Goal: Use online tool/utility

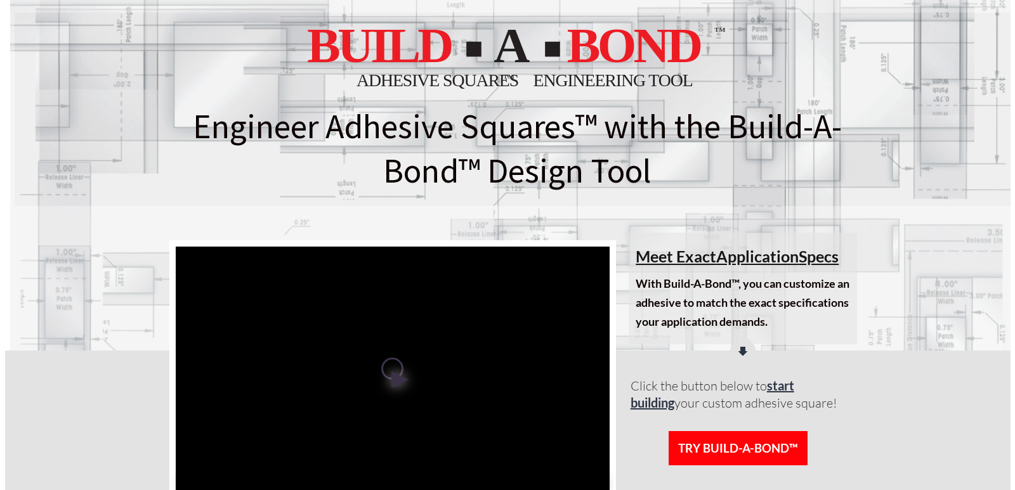
scroll to position [135, 0]
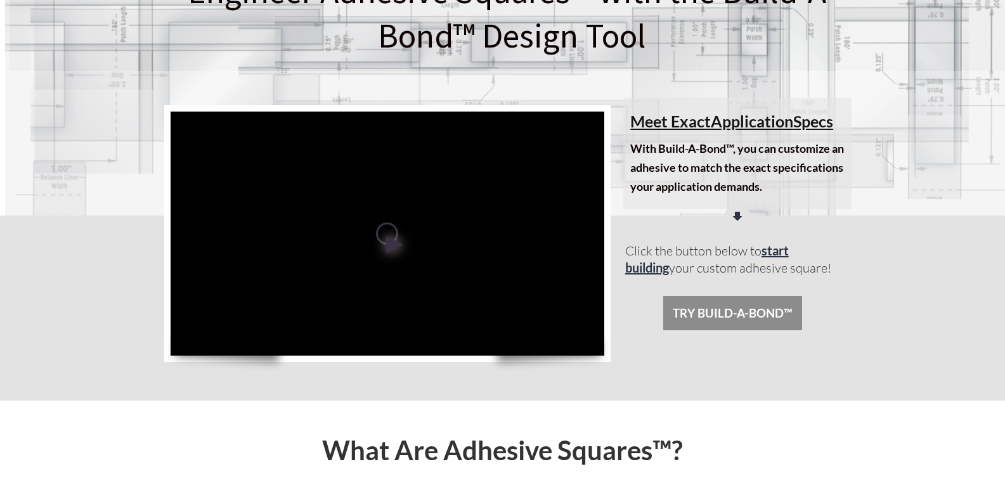
click at [732, 306] on span "TRY BUILD-A-BOND™" at bounding box center [733, 313] width 120 height 14
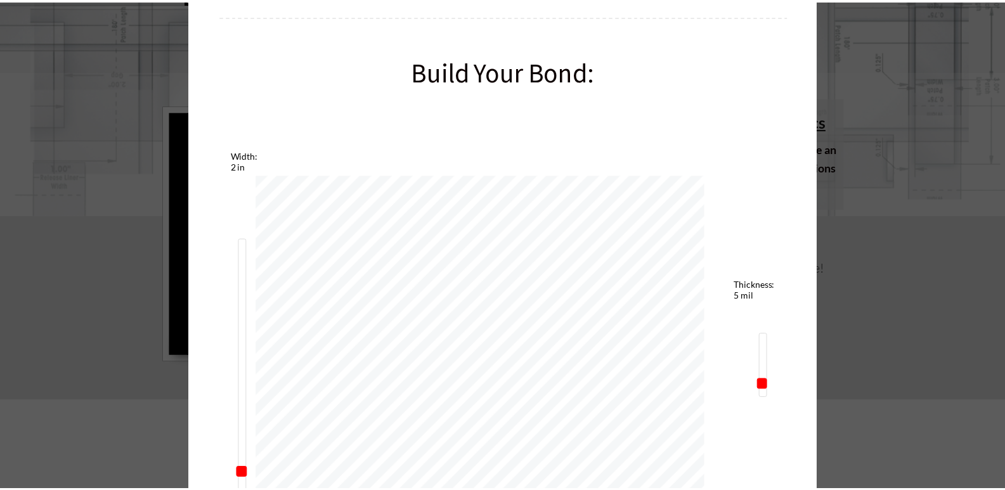
scroll to position [474, 0]
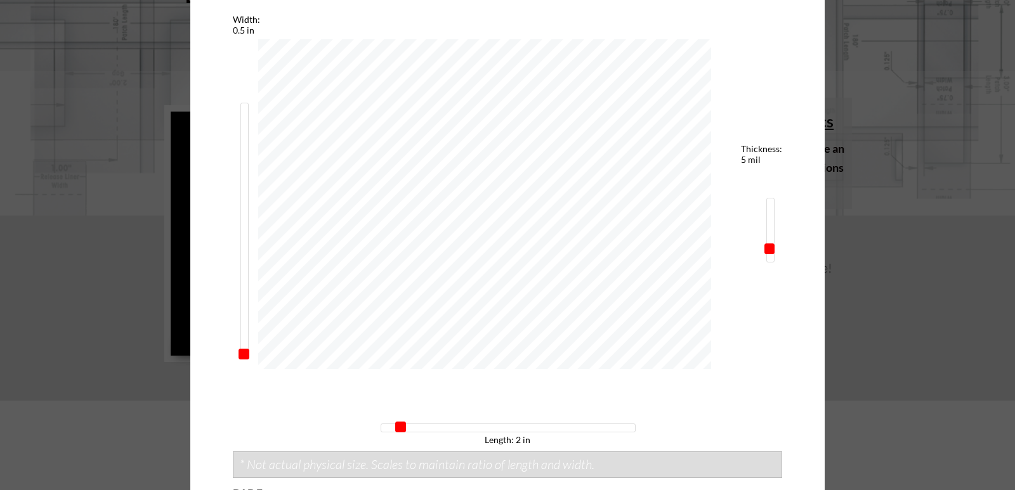
type input "0.25"
drag, startPoint x: 234, startPoint y: 341, endPoint x: 246, endPoint y: 403, distance: 63.3
click at [246, 403] on div "Width: 0.25 in Length: 2 in Thickness: 5 mil" at bounding box center [507, 229] width 549 height 431
type input "23.5"
drag, startPoint x: 394, startPoint y: 430, endPoint x: 732, endPoint y: 422, distance: 338.2
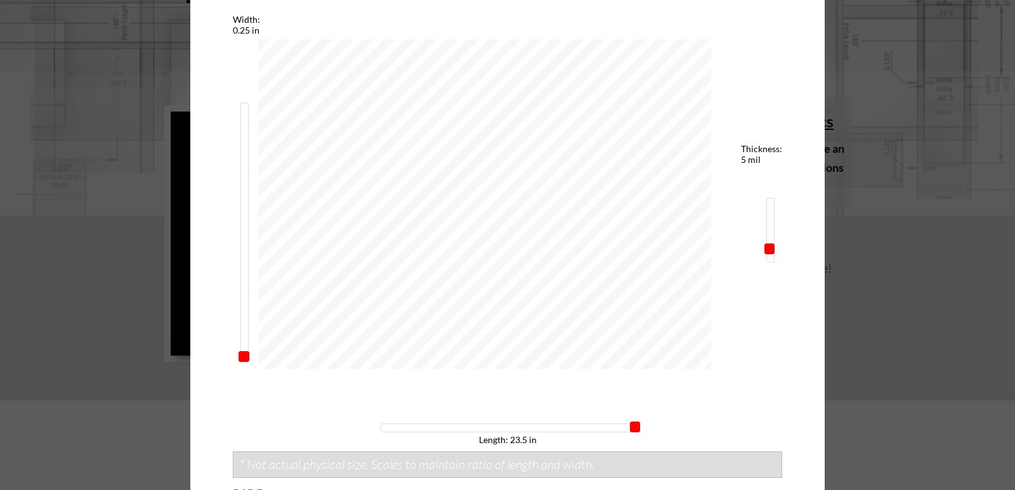
click at [732, 422] on div "Width: 0.25 in Length: 23.5 in Thickness: 5 mil" at bounding box center [507, 229] width 549 height 431
select select "50 mil"
drag, startPoint x: 768, startPoint y: 254, endPoint x: 773, endPoint y: 189, distance: 65.5
click at [773, 189] on div "Width: 0.25 in Length: 23.5 in Thickness: 50 mil" at bounding box center [507, 229] width 549 height 431
click at [945, 327] on div at bounding box center [507, 41] width 1015 height 1031
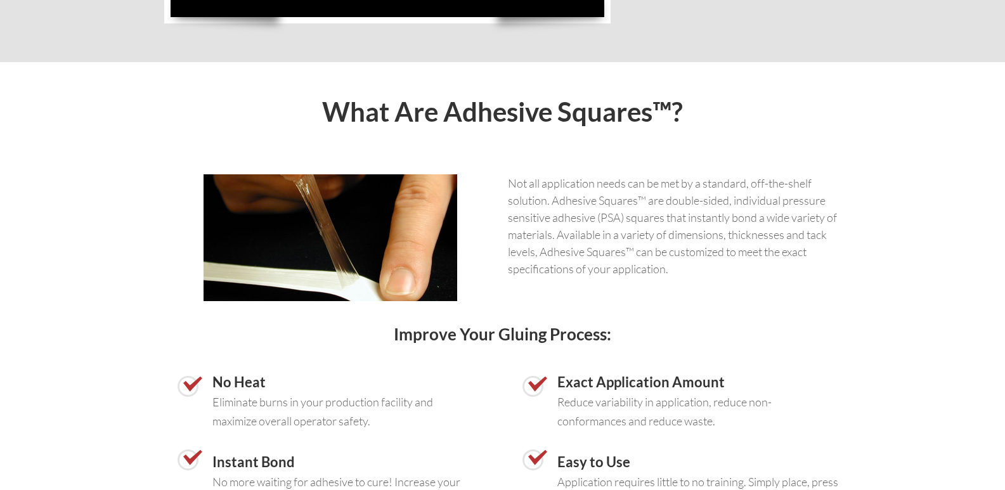
click at [629, 237] on p "Not all application needs can be met by a standard, off-the-shelf solution. Adh…" at bounding box center [675, 226] width 334 height 103
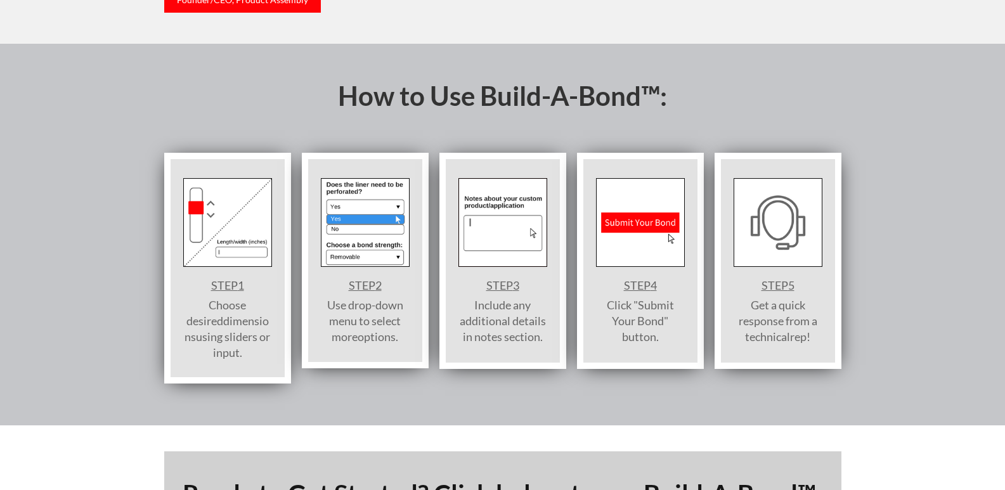
scroll to position [1476, 0]
